Goal: Task Accomplishment & Management: Use online tool/utility

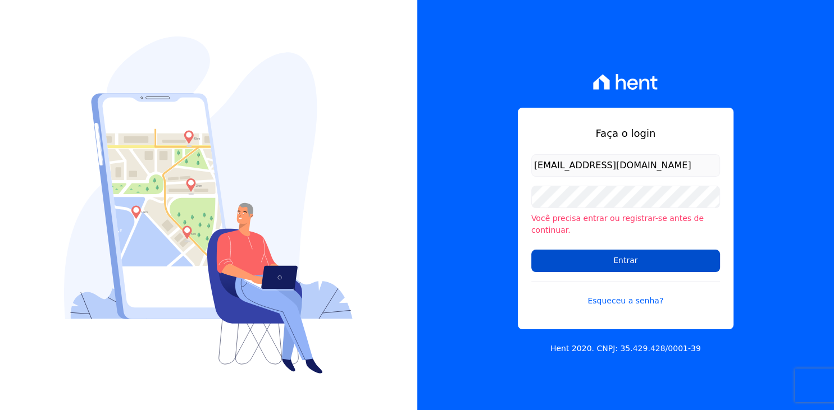
click at [639, 263] on input "Entrar" at bounding box center [625, 261] width 189 height 22
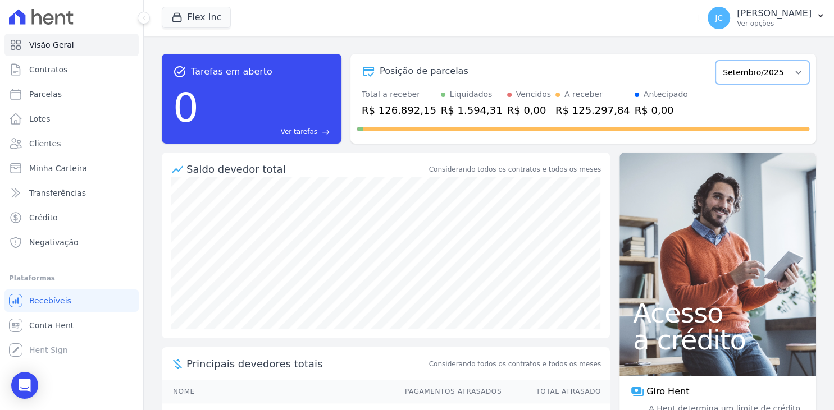
click at [715, 61] on select "Julho/2025 Agosto/2025 Setembro/2025 Outubro/2025 Novembro/2025 Dezembro/2025 J…" at bounding box center [762, 73] width 94 height 24
click at [780, 75] on select "Julho/2025 Agosto/2025 Setembro/2025 Outubro/2025 Novembro/2025 Dezembro/2025 J…" at bounding box center [762, 73] width 94 height 24
click at [779, 21] on p "Ver opções" at bounding box center [774, 23] width 75 height 9
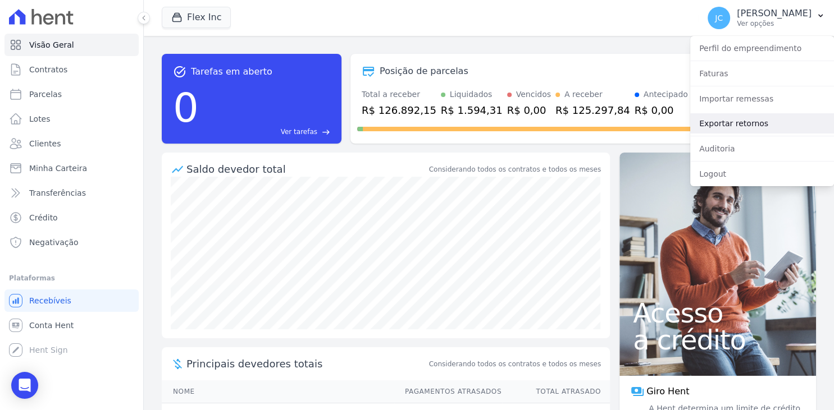
click at [745, 127] on link "Exportar retornos" at bounding box center [762, 123] width 144 height 20
